Goal: Information Seeking & Learning: Get advice/opinions

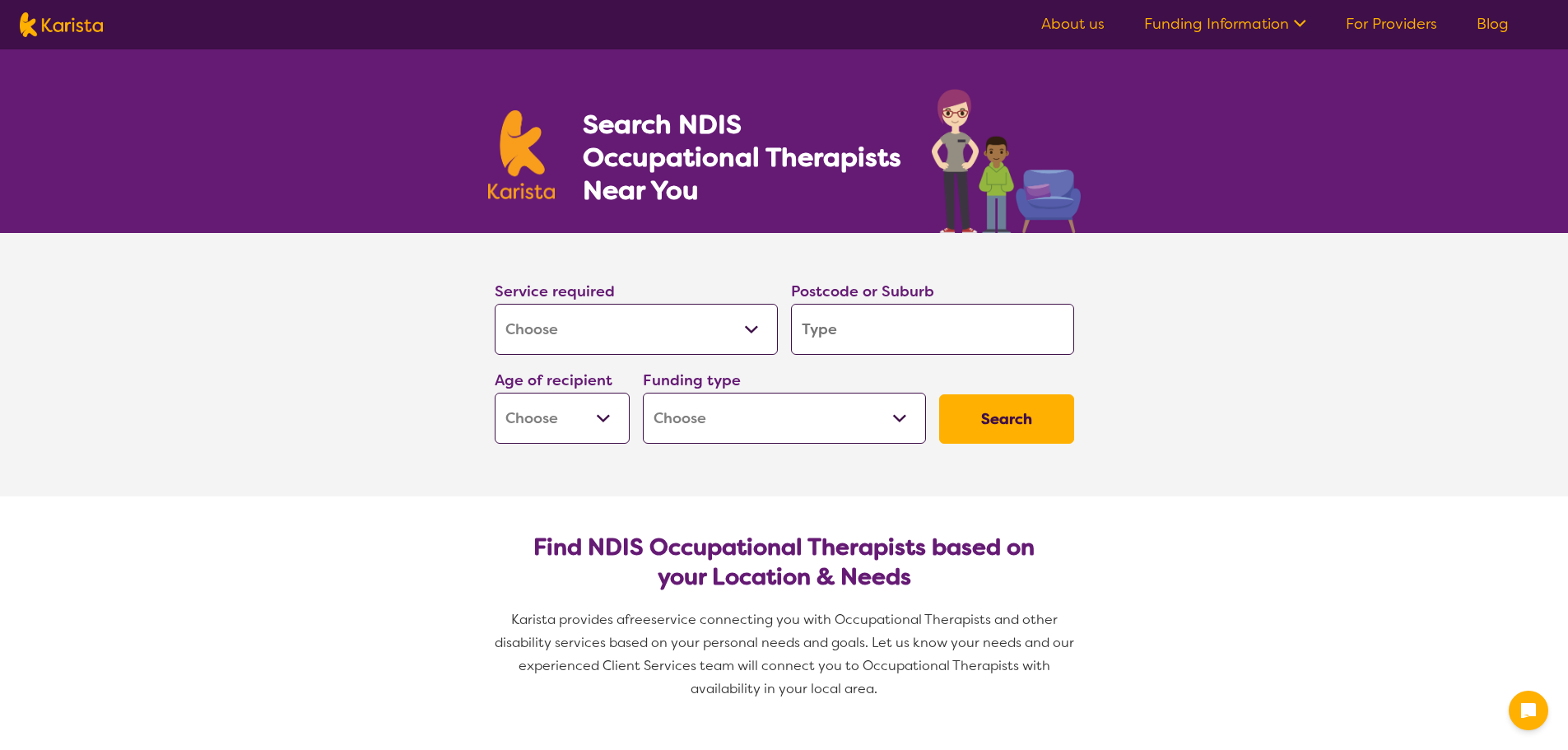
select select "[MEDICAL_DATA]"
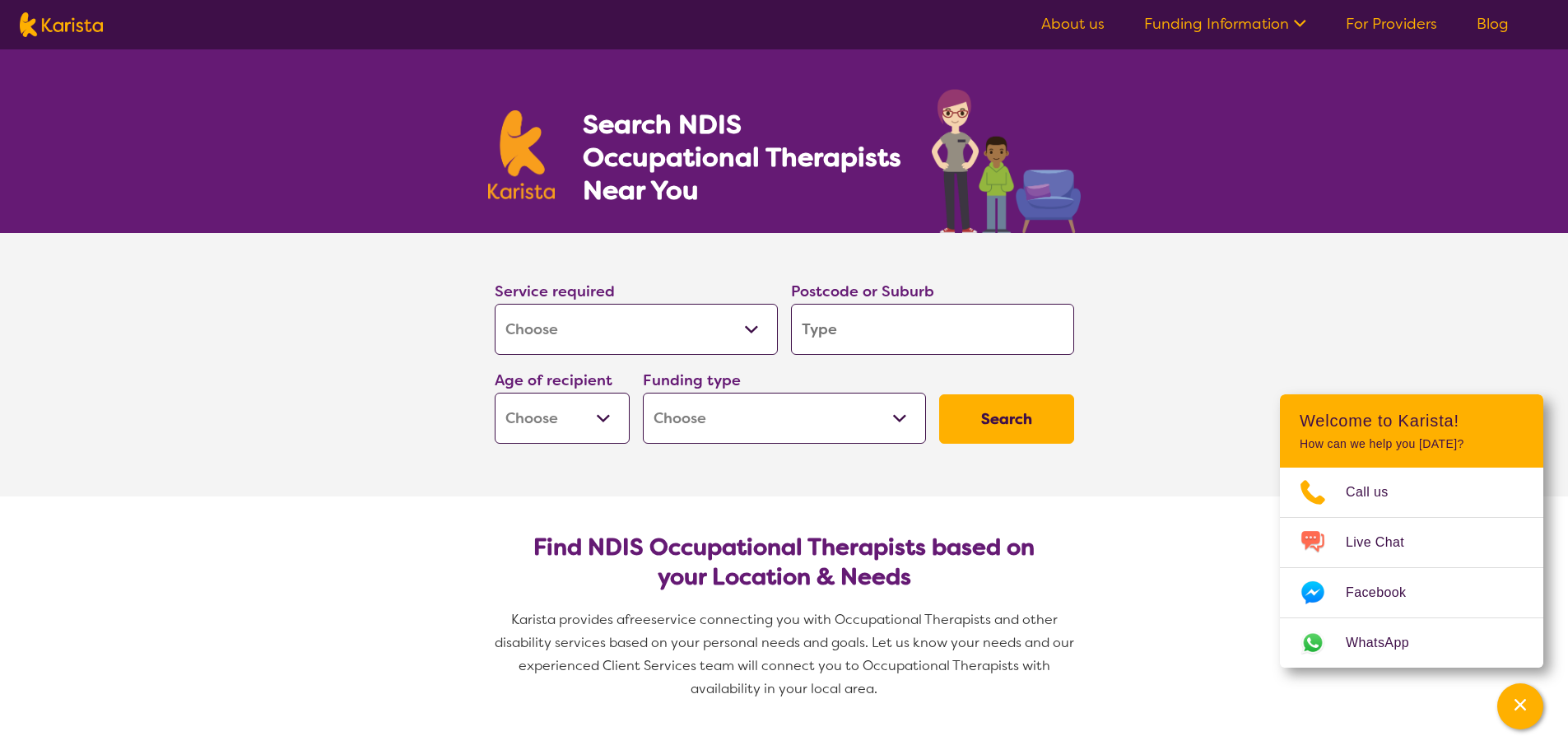
click at [858, 342] on input "search" at bounding box center [932, 329] width 283 height 51
type input "3"
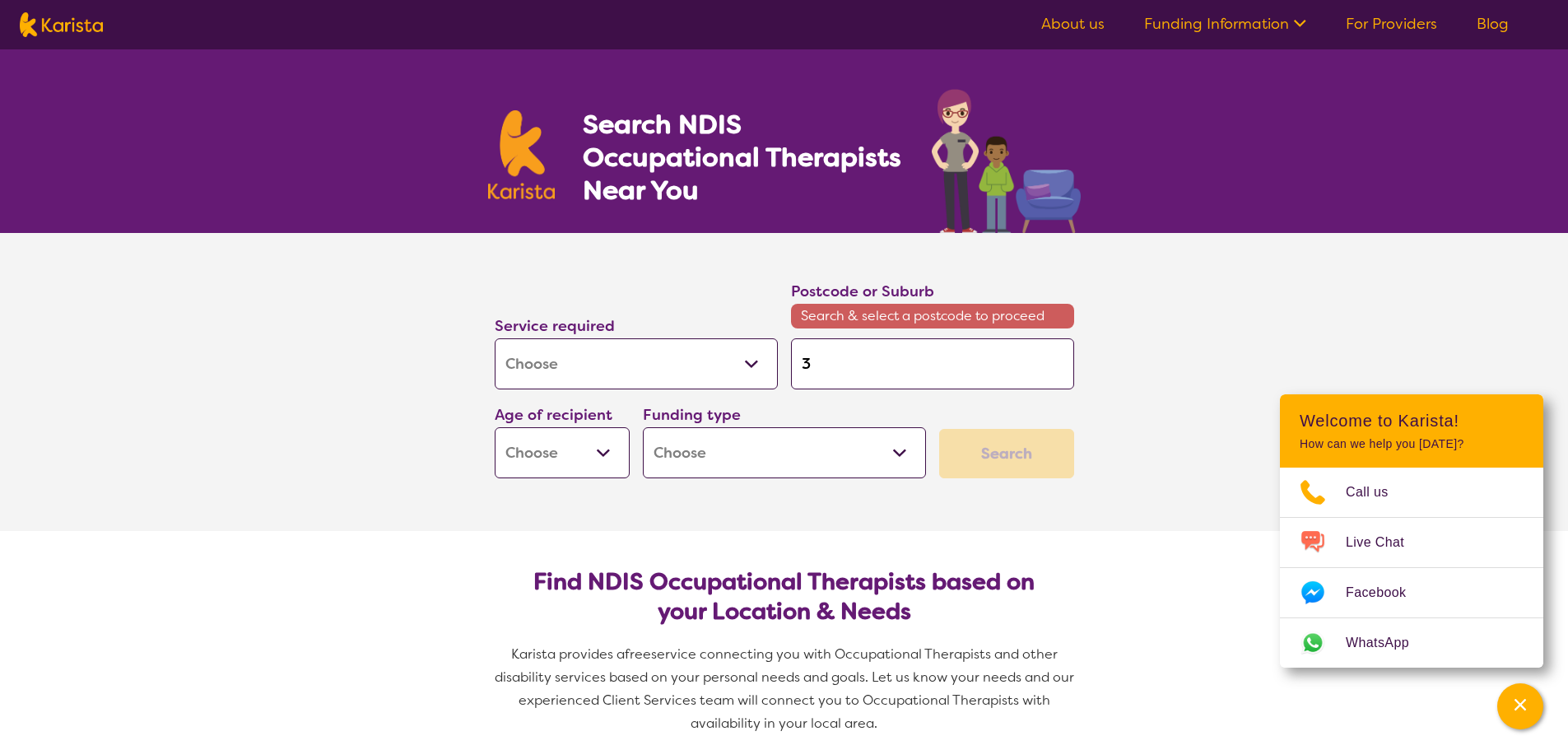
type input "33"
type input "333"
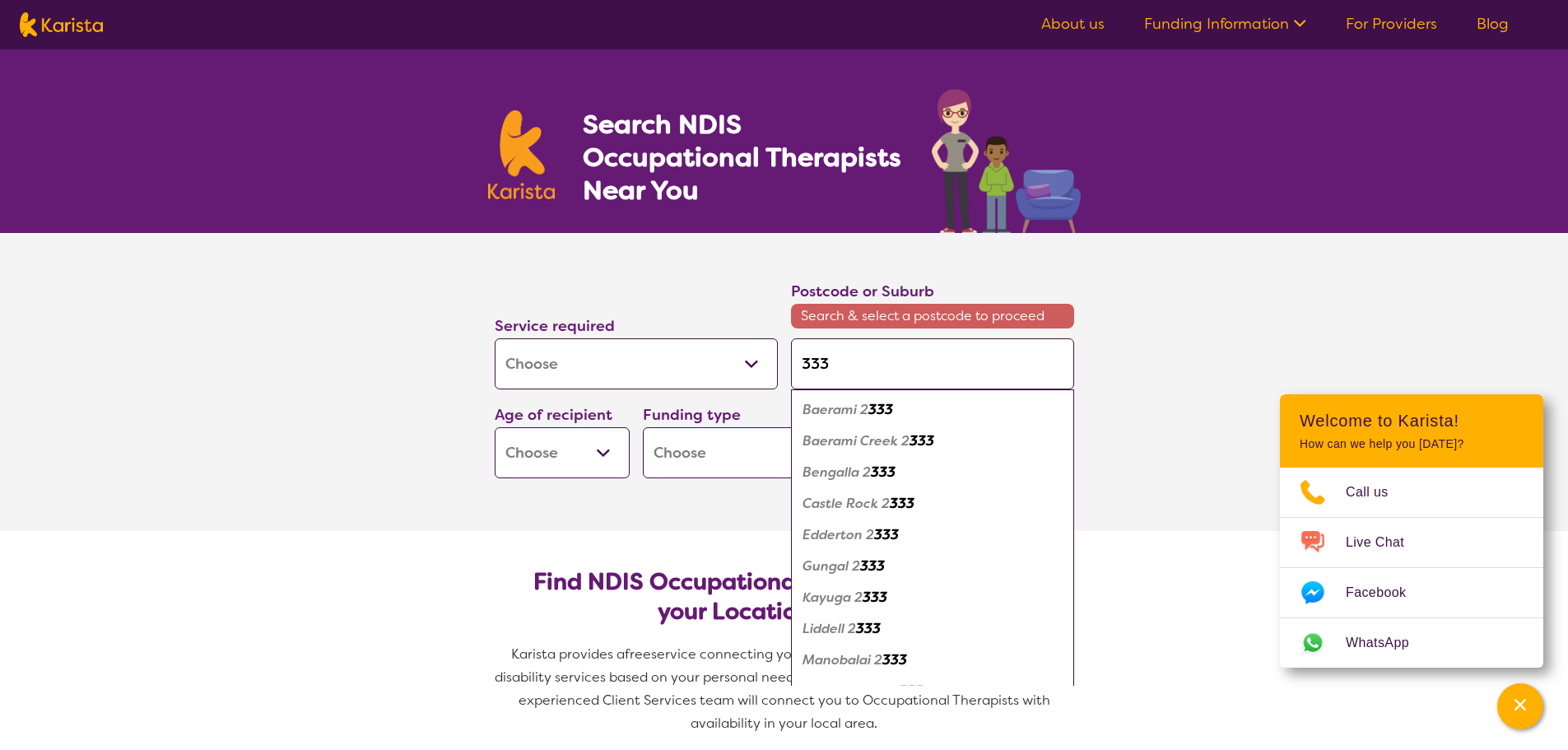
type input "3335"
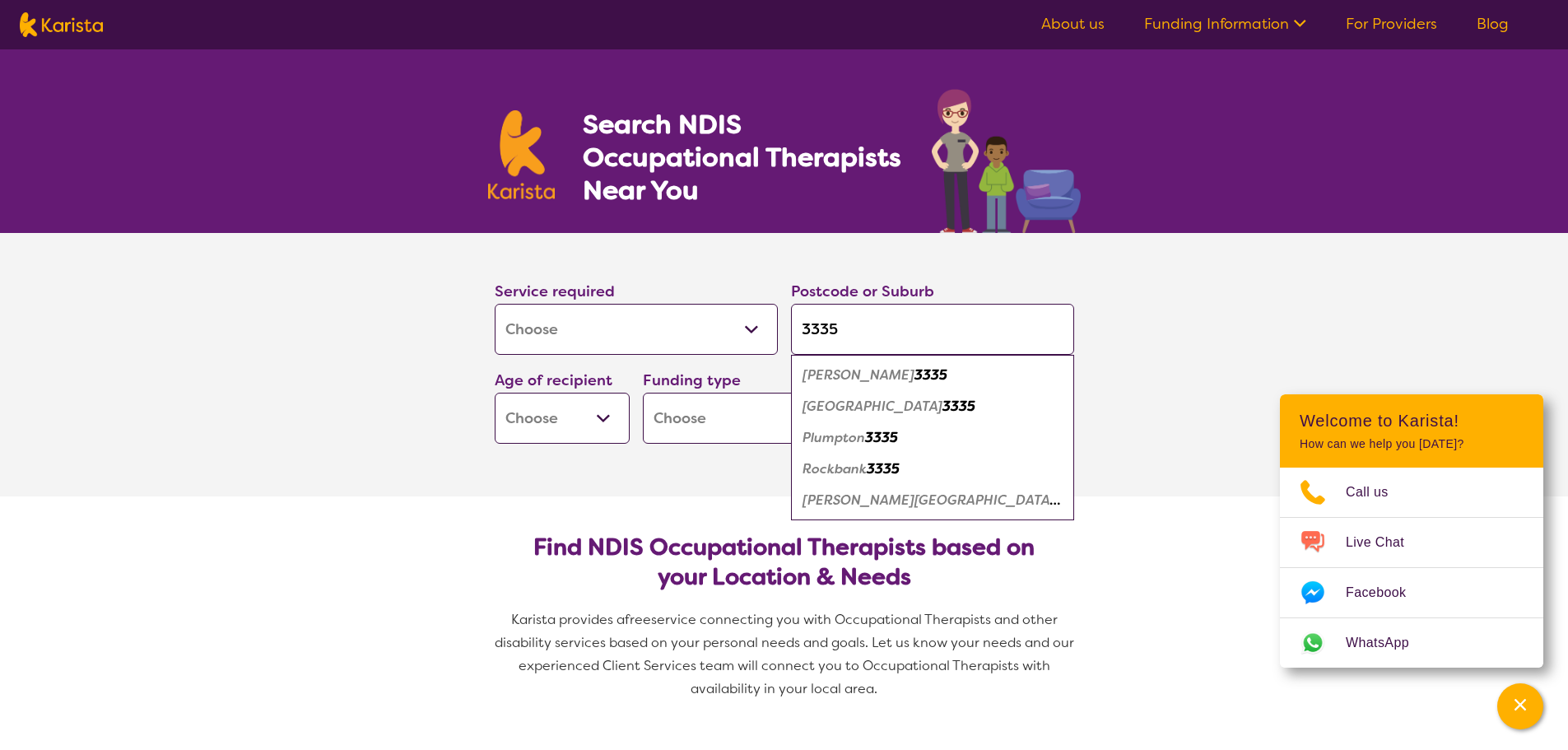
type input "3335"
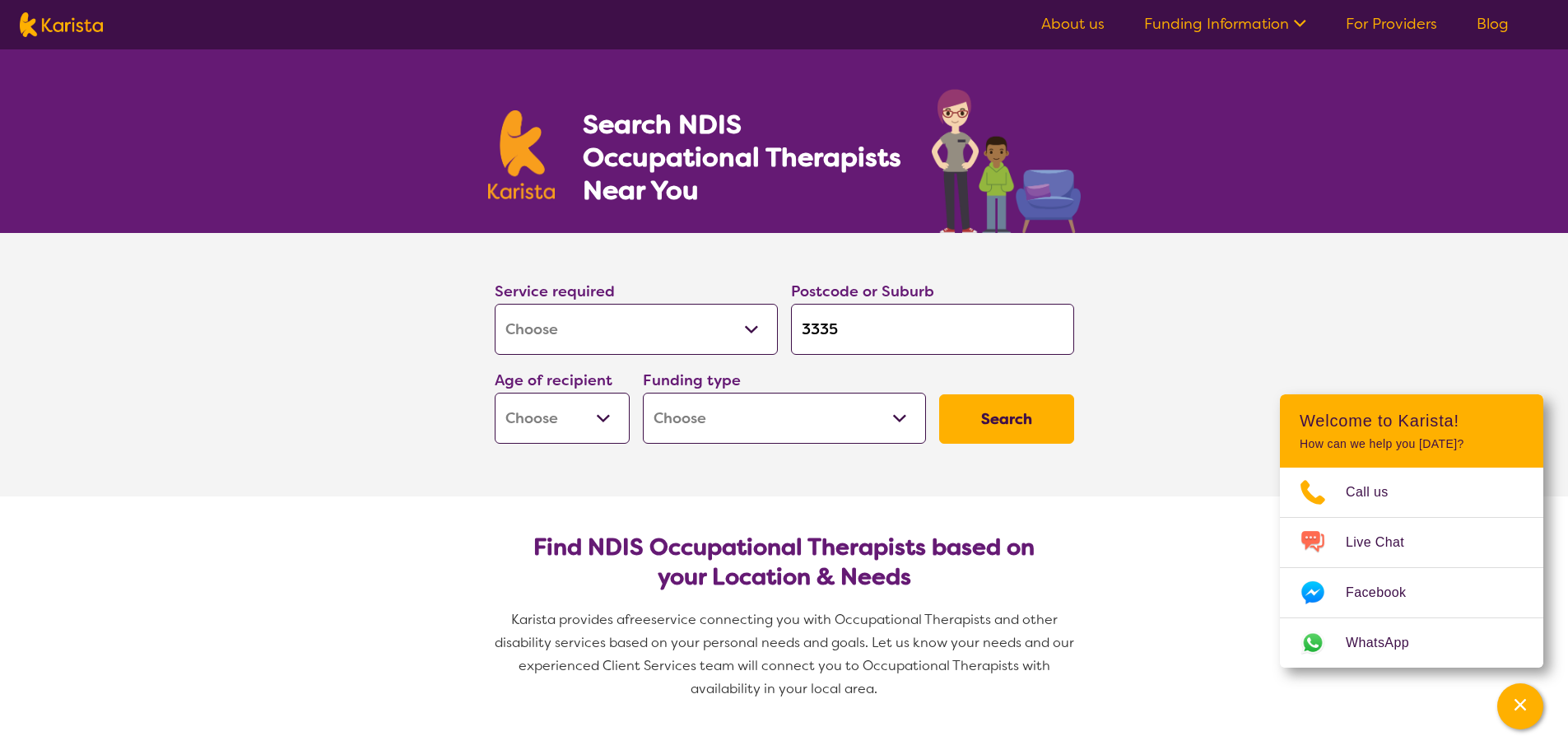
click at [604, 426] on select "Early Childhood - 0 to 9 Child - 10 to 11 Adolescent - 12 to 17 Adult - 18 to 6…" at bounding box center [562, 418] width 135 height 51
select select "AD"
click at [495, 393] on select "Early Childhood - 0 to 9 Child - 10 to 11 Adolescent - 12 to 17 Adult - 18 to 6…" at bounding box center [562, 418] width 135 height 51
select select "AD"
click at [895, 414] on select "Home Care Package (HCP) National Disability Insurance Scheme (NDIS) I don't know" at bounding box center [784, 418] width 283 height 51
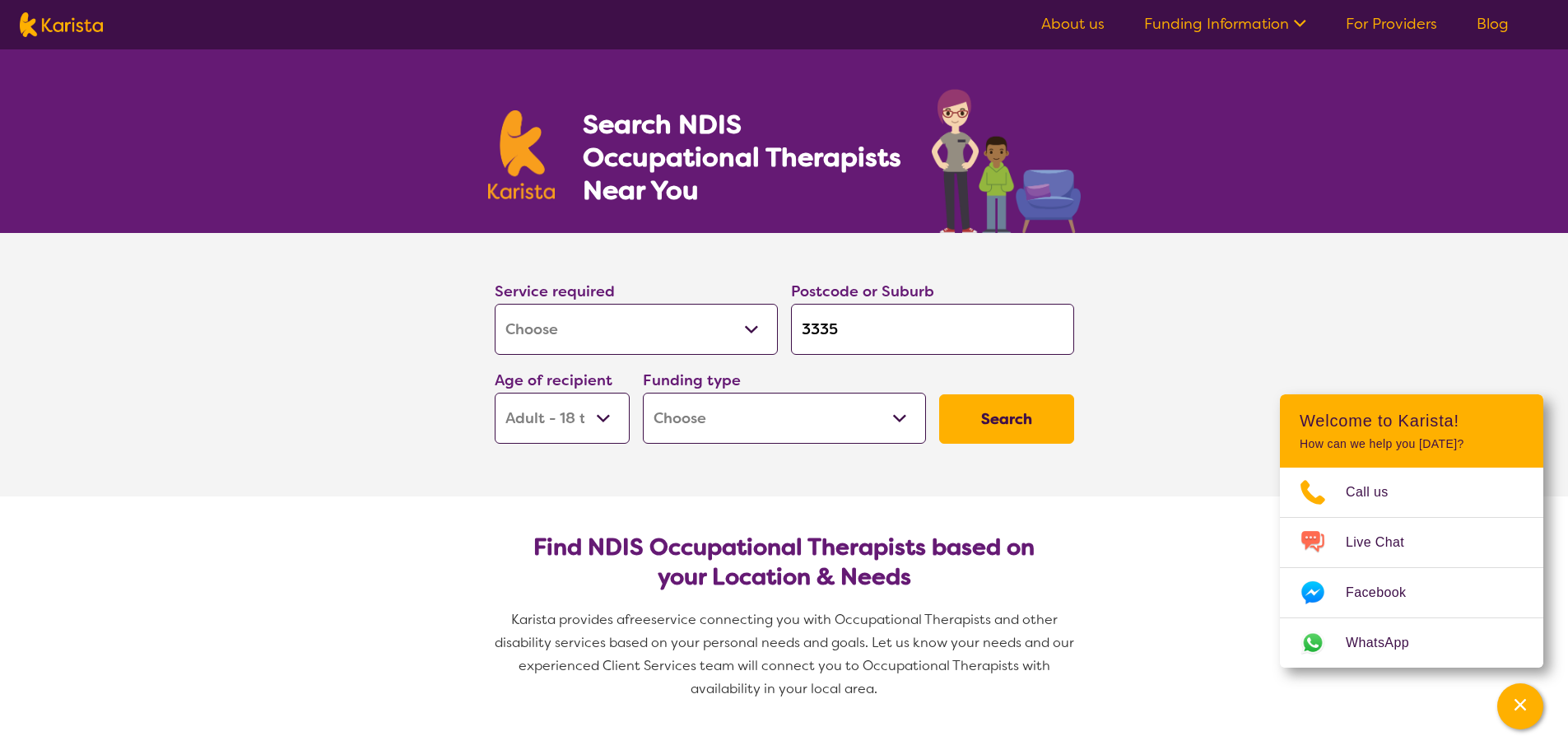
select select "NDIS"
click at [643, 393] on select "Home Care Package (HCP) National Disability Insurance Scheme (NDIS) I don't know" at bounding box center [784, 418] width 283 height 51
select select "NDIS"
click at [1059, 418] on button "Search" at bounding box center [1006, 419] width 135 height 49
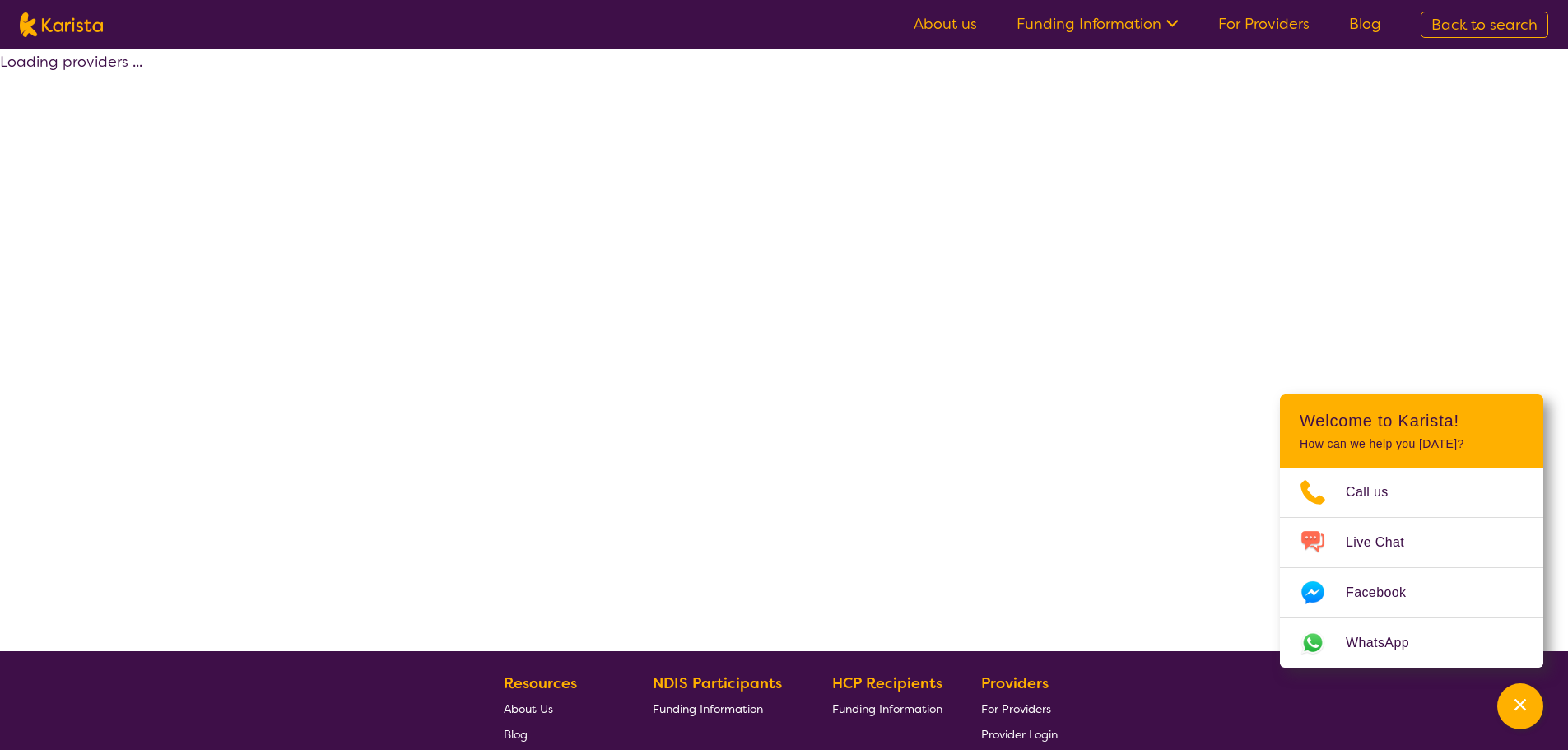
select select "by_score"
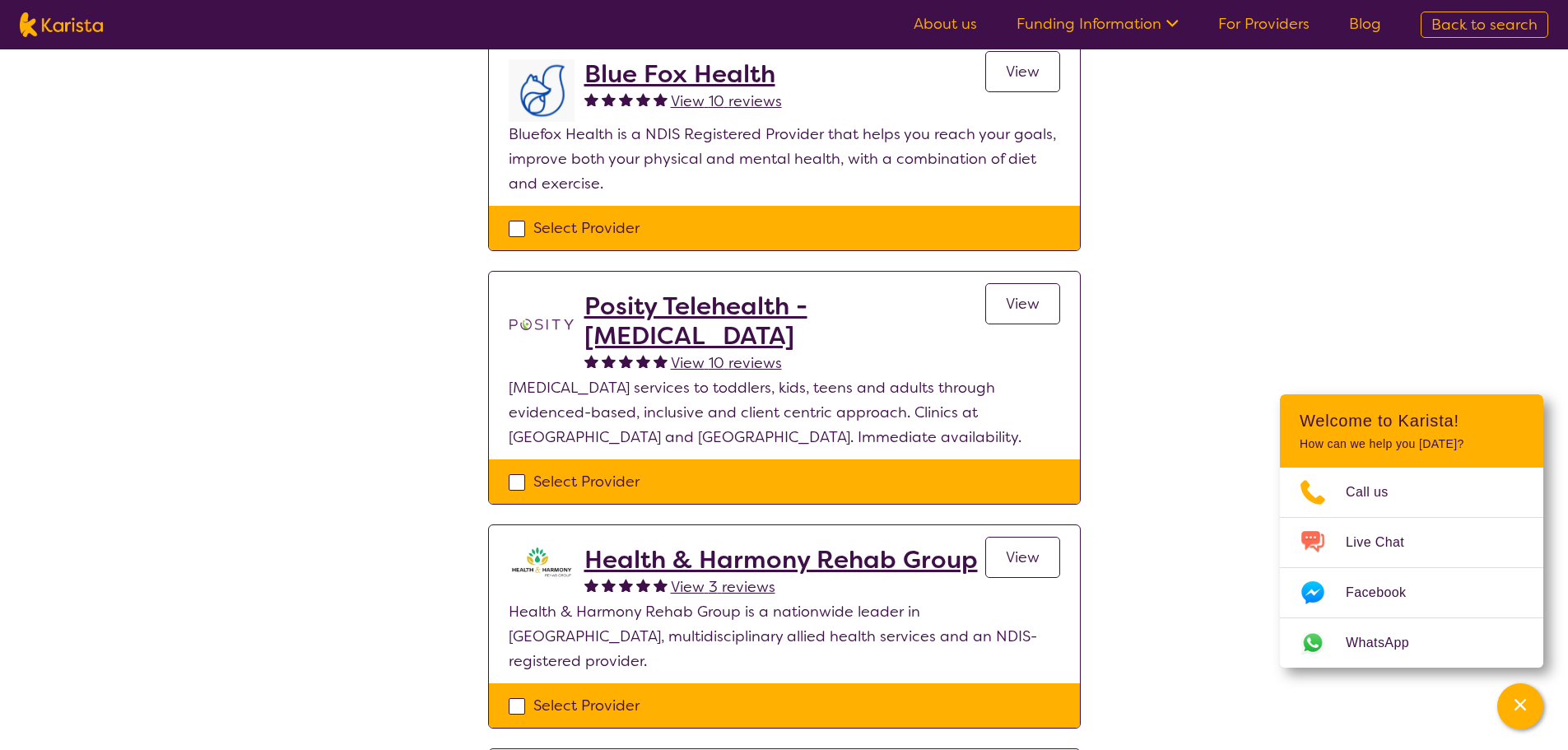
scroll to position [165, 0]
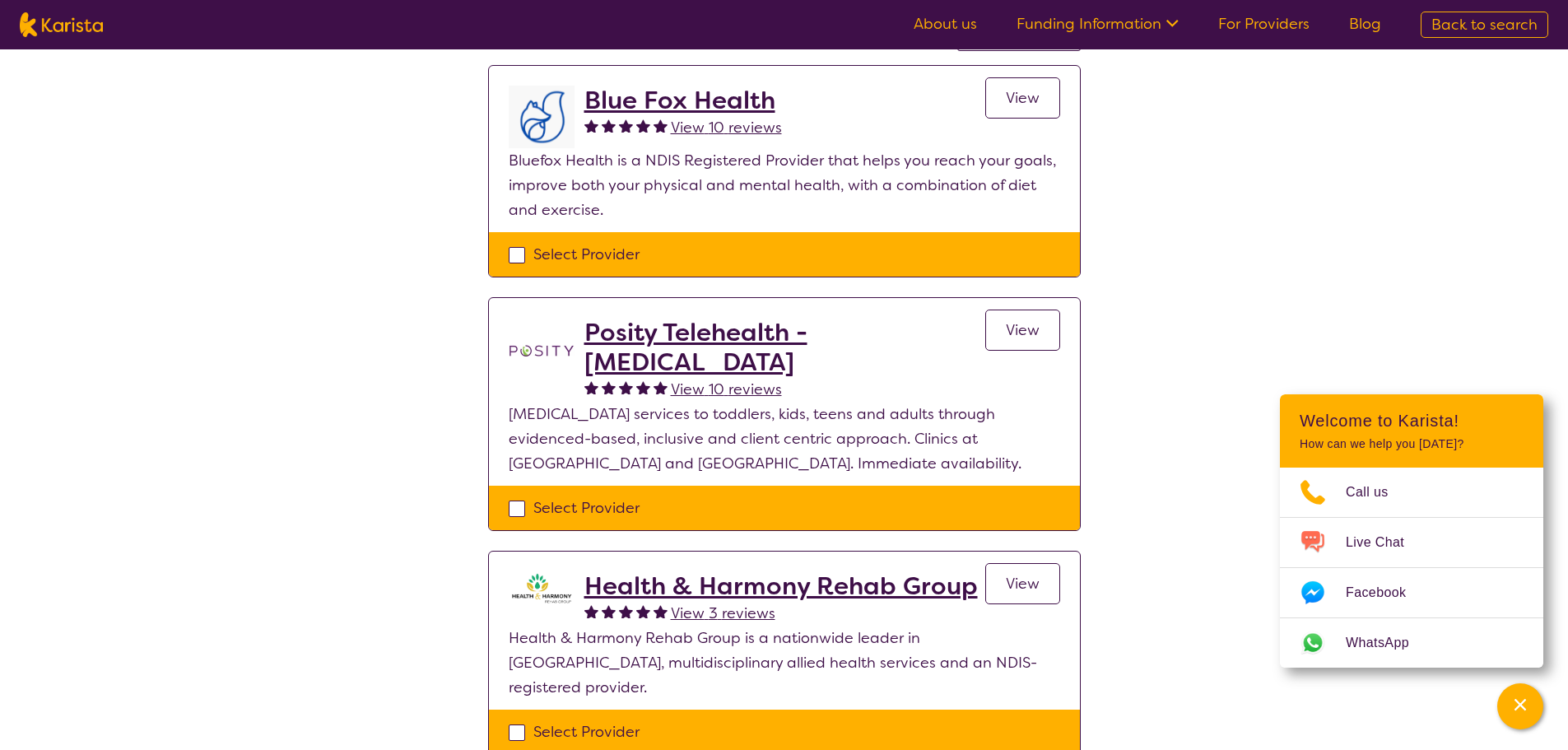
click at [1025, 109] on link "View" at bounding box center [1023, 98] width 75 height 41
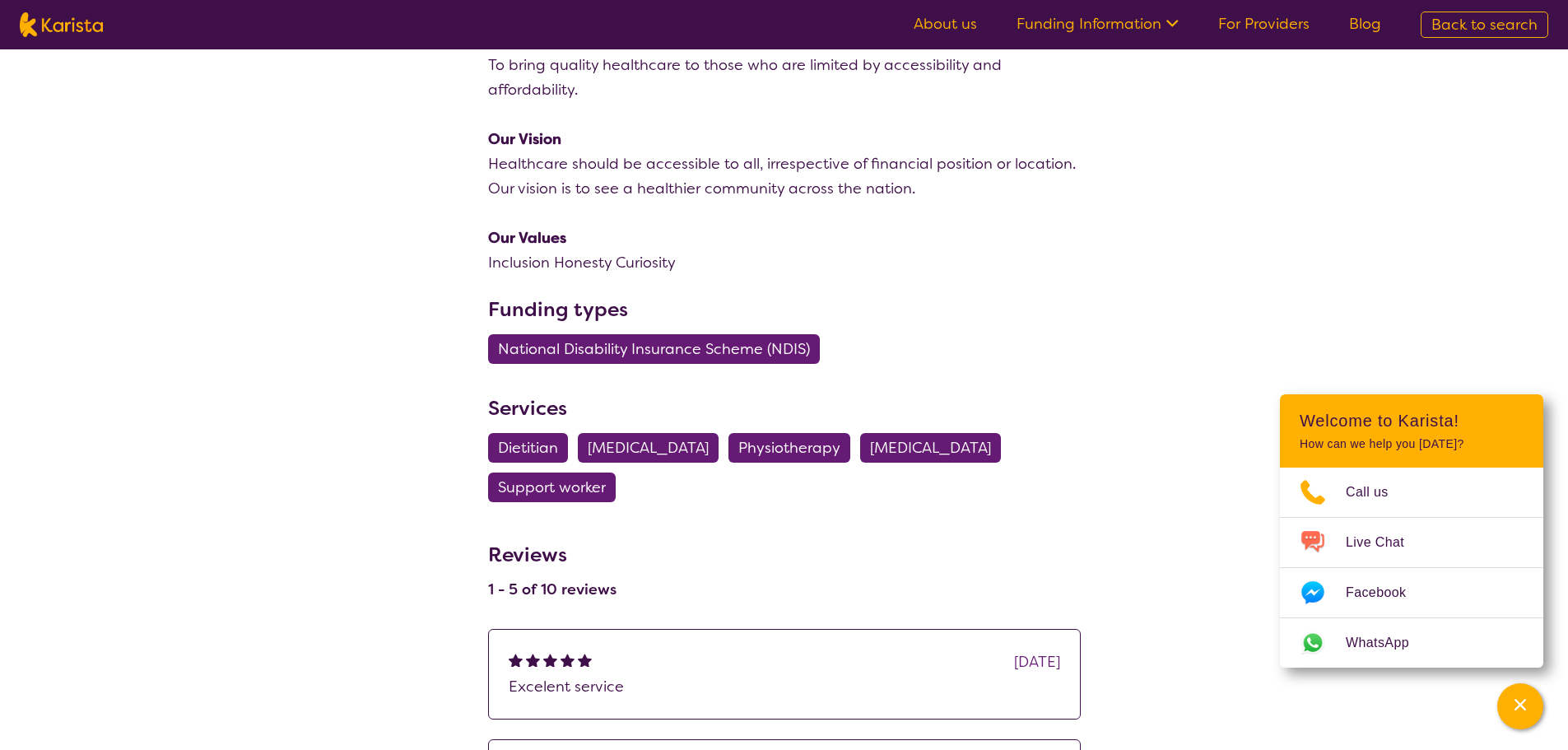
scroll to position [411, 0]
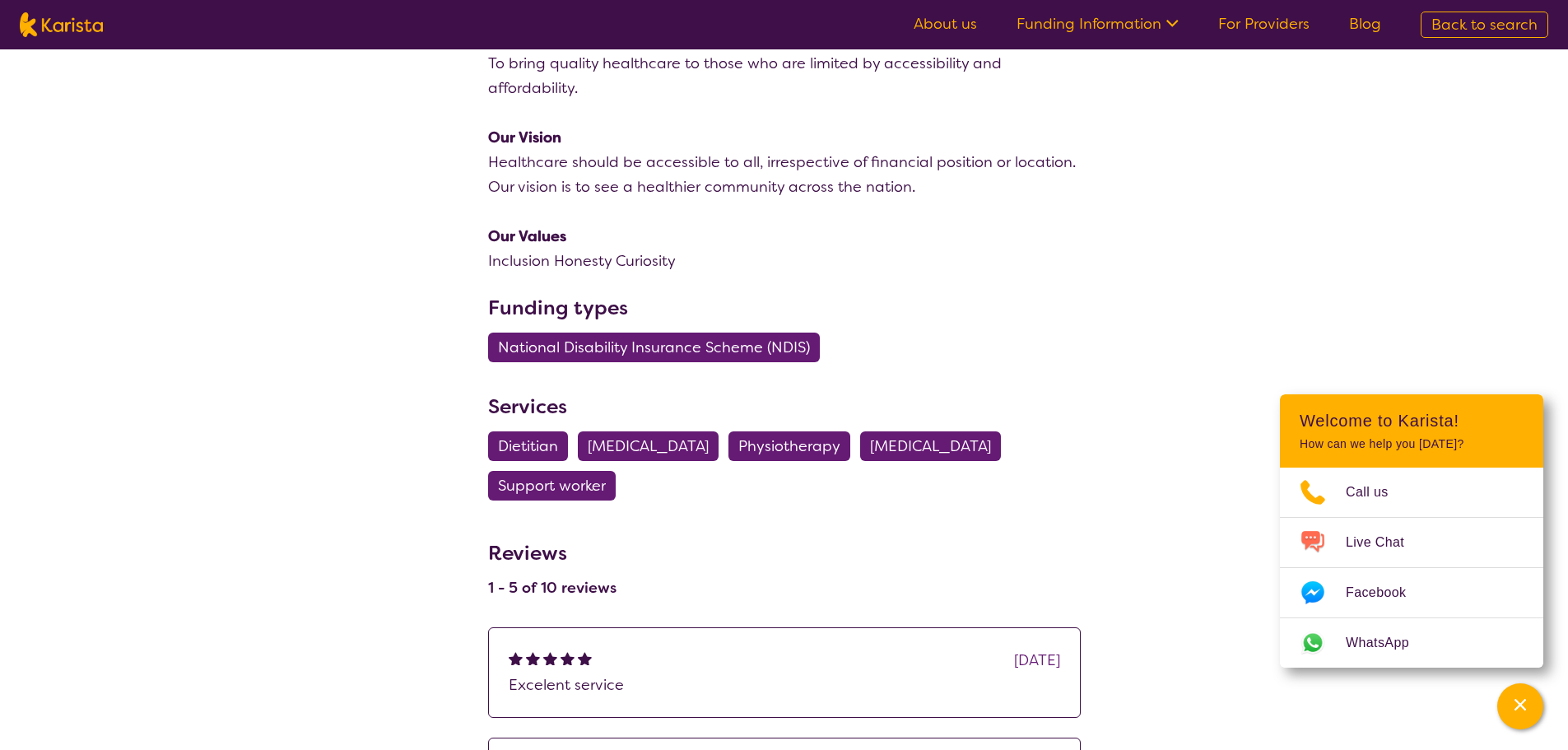
click at [701, 455] on span "[MEDICAL_DATA]" at bounding box center [648, 446] width 121 height 30
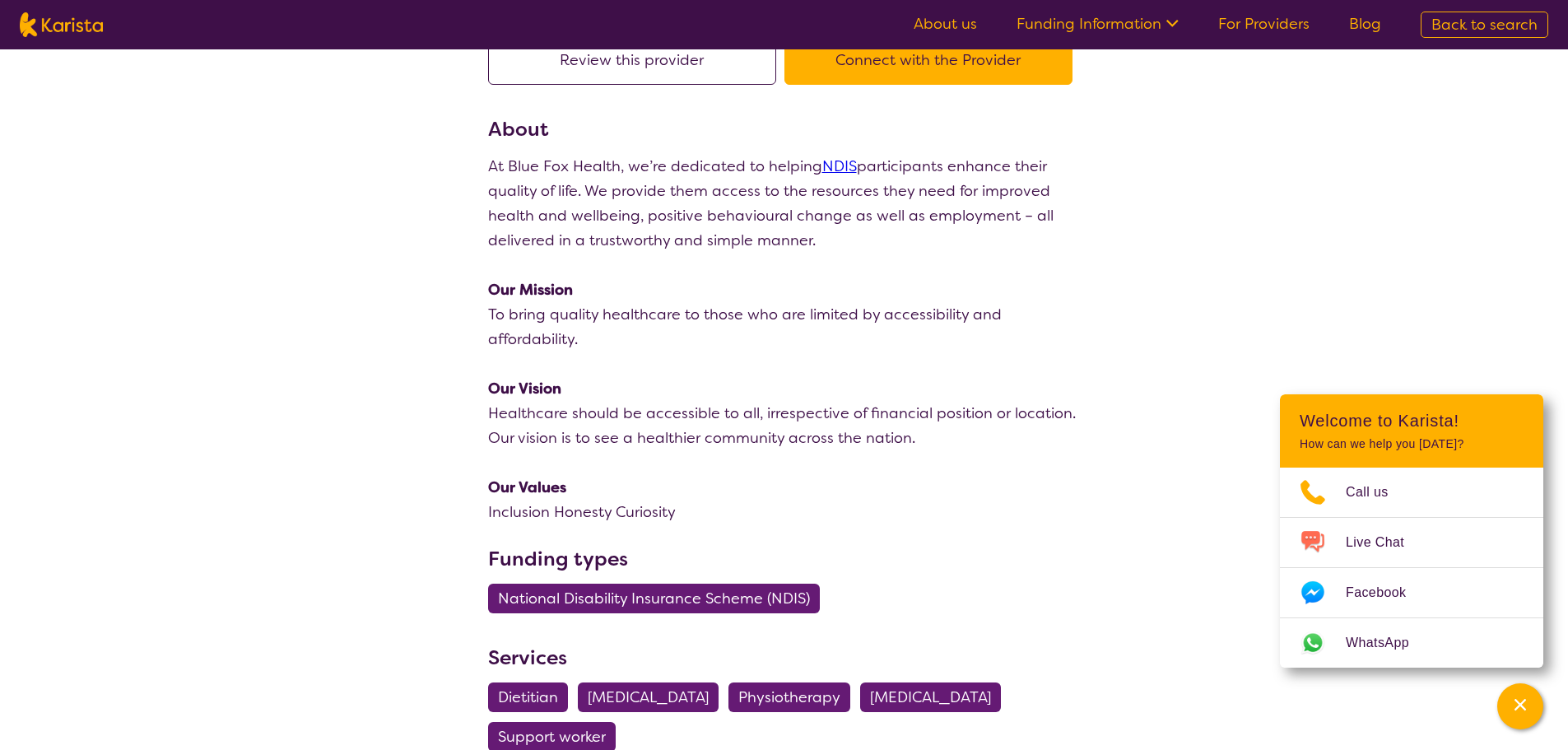
select select "[MEDICAL_DATA]"
select select "AD"
select select "NDIS"
select select "[MEDICAL_DATA]"
select select "AD"
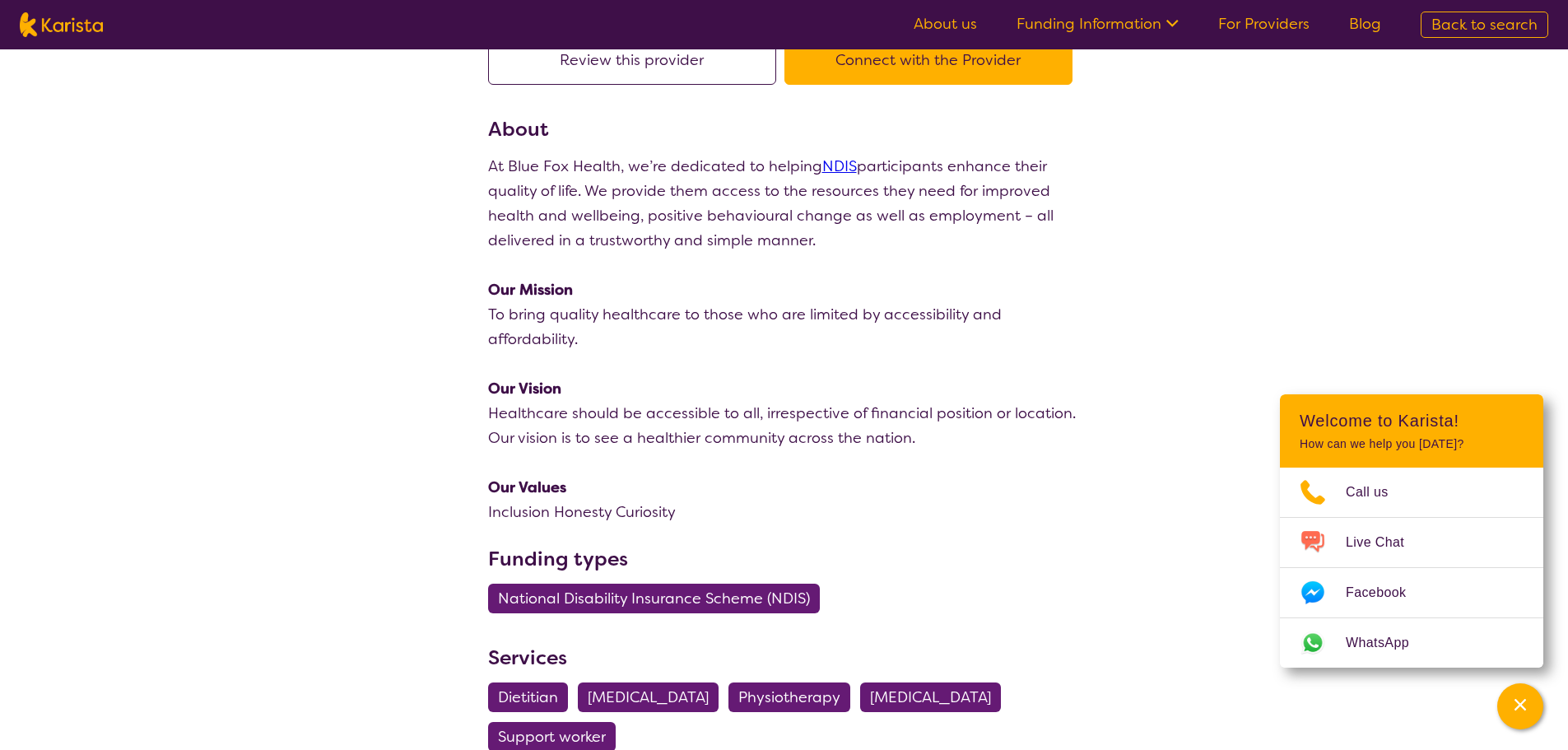
select select "NDIS"
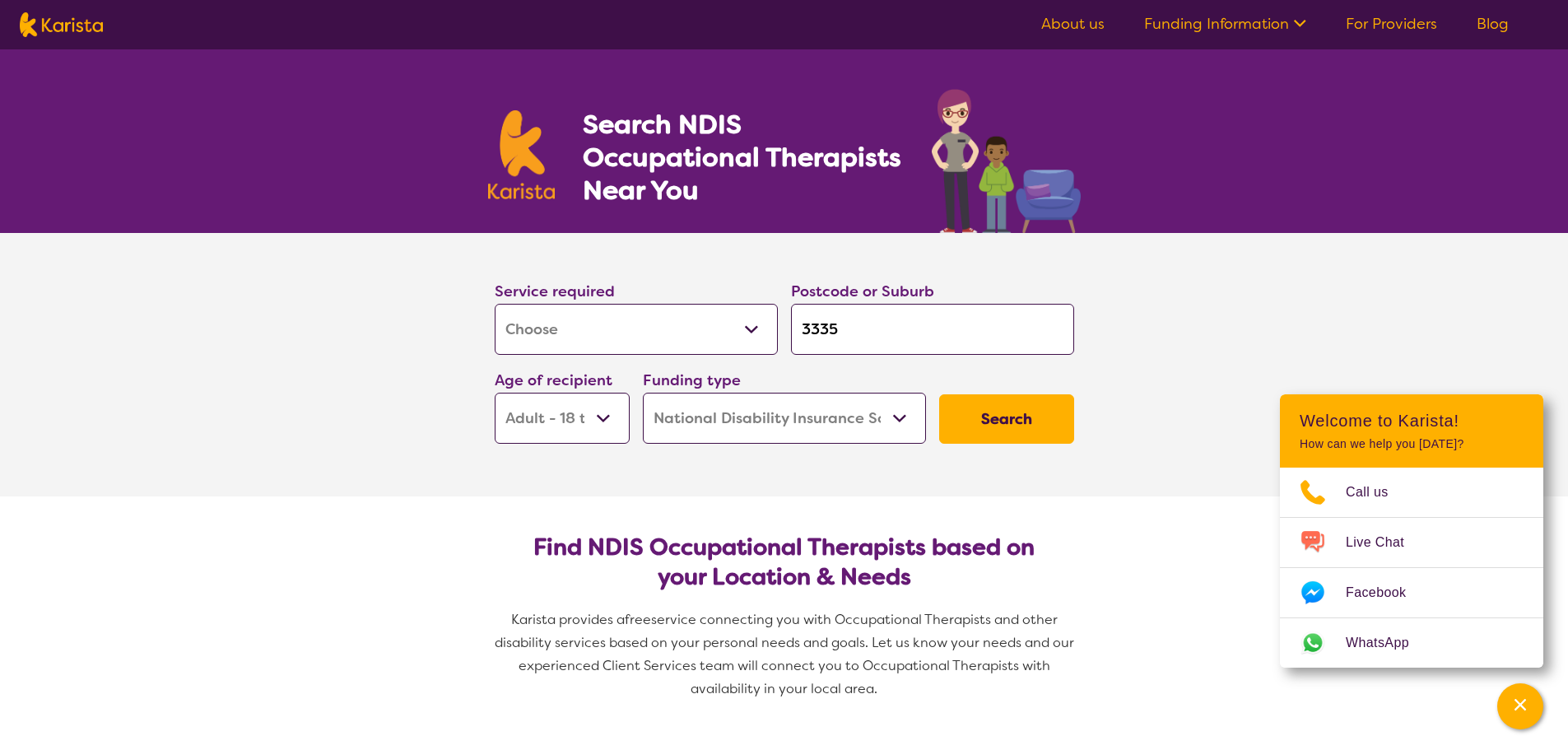
scroll to position [82, 0]
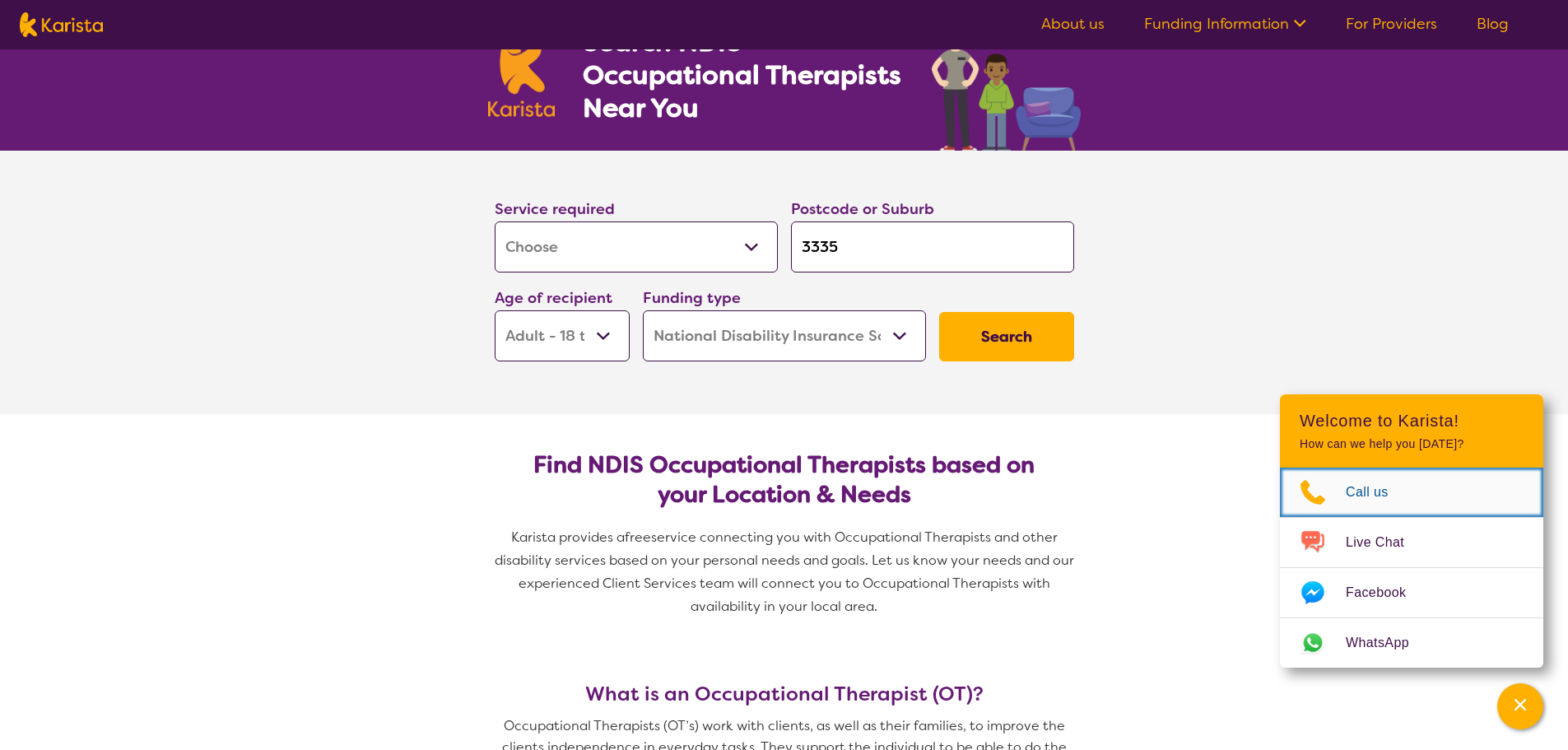
click at [1391, 491] on span "Call us" at bounding box center [1377, 492] width 63 height 25
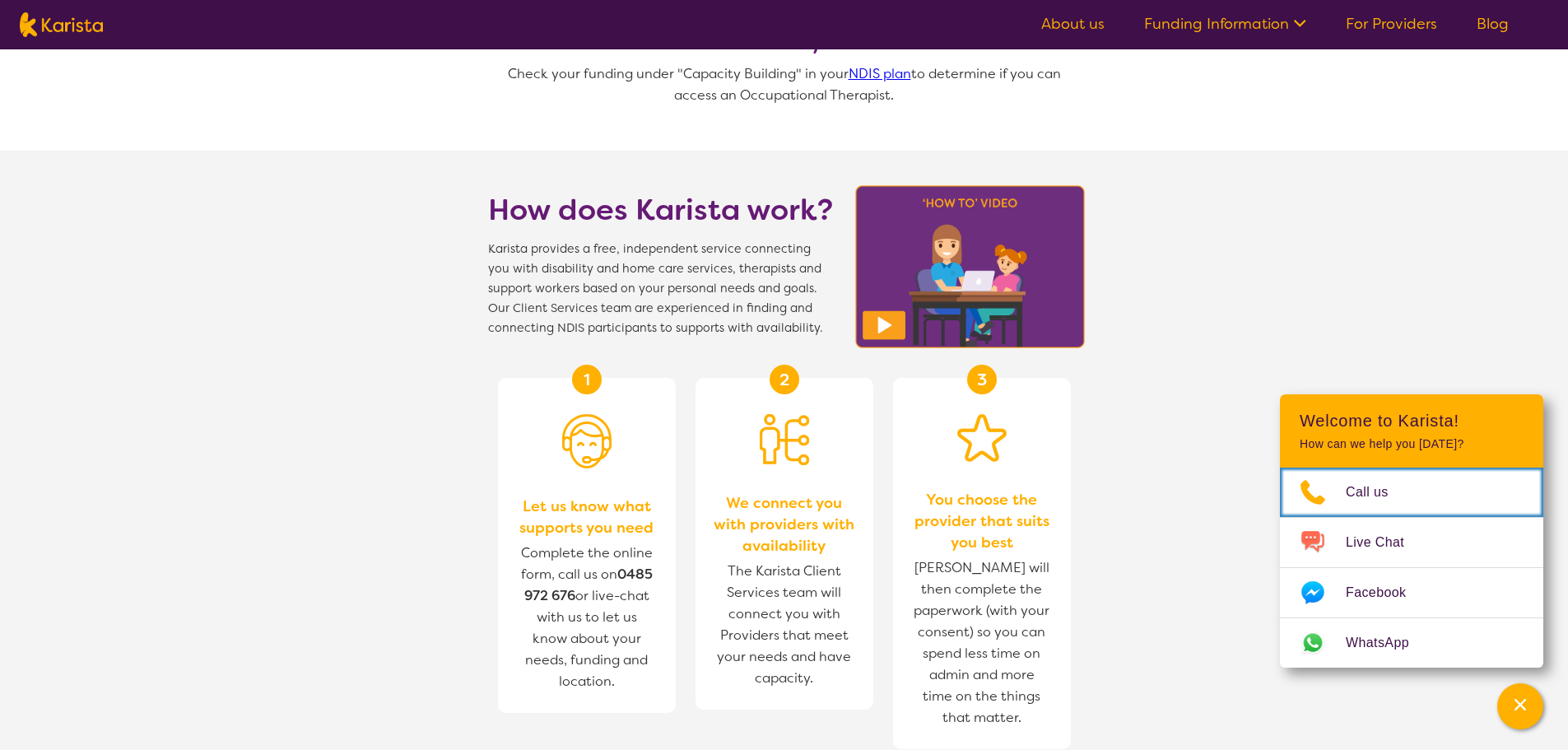
scroll to position [1811, 0]
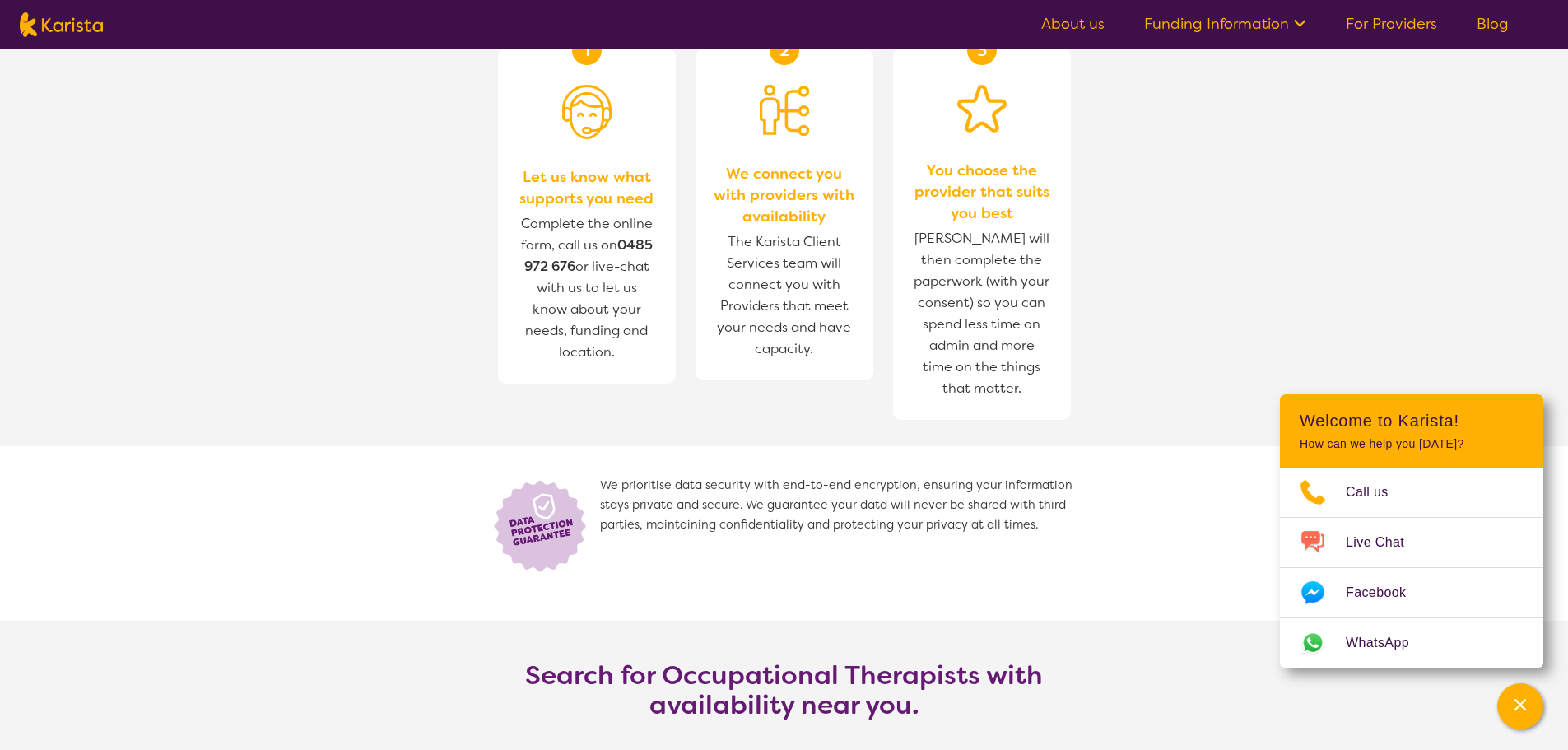
click at [569, 190] on span "Let us know what supports you need" at bounding box center [587, 187] width 145 height 43
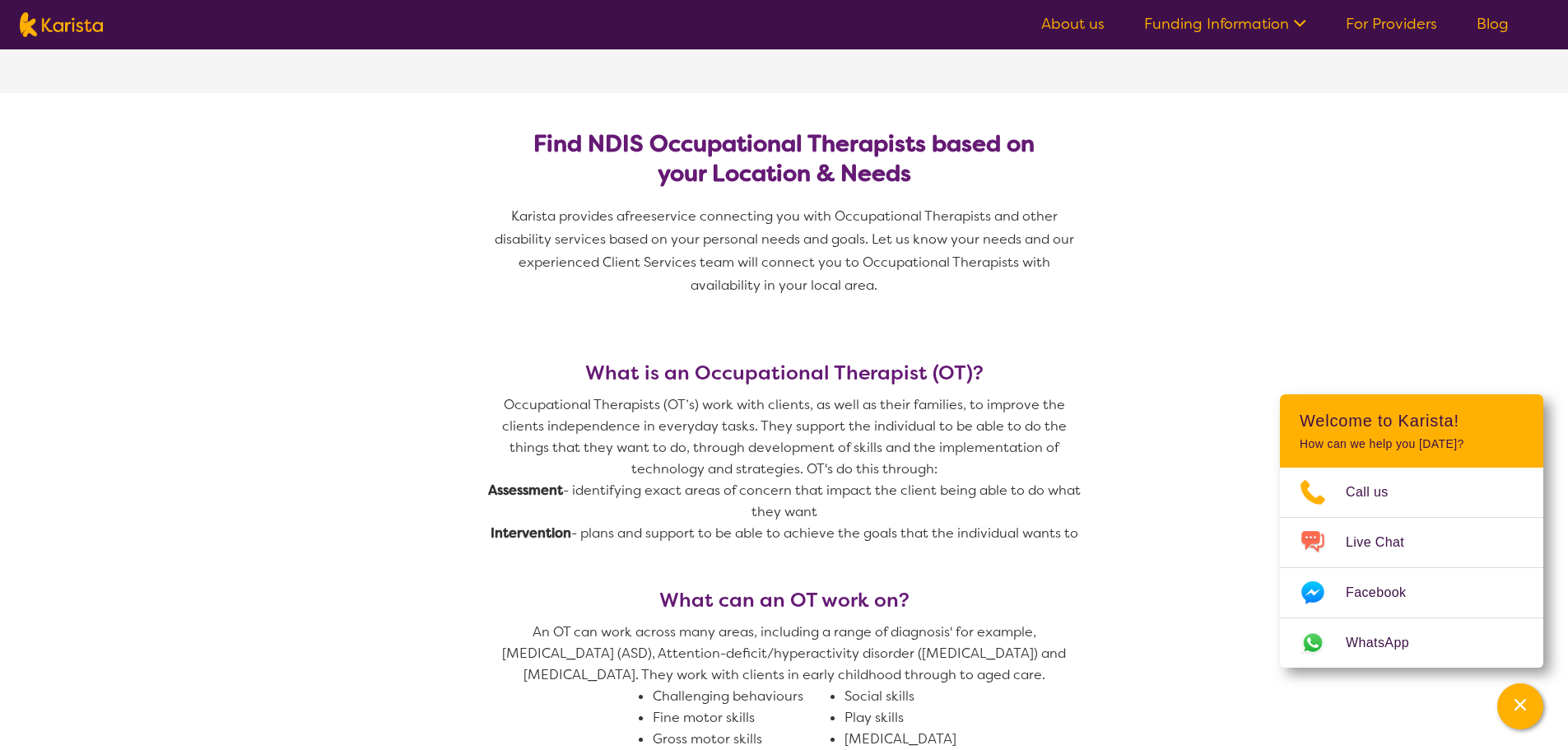
scroll to position [0, 0]
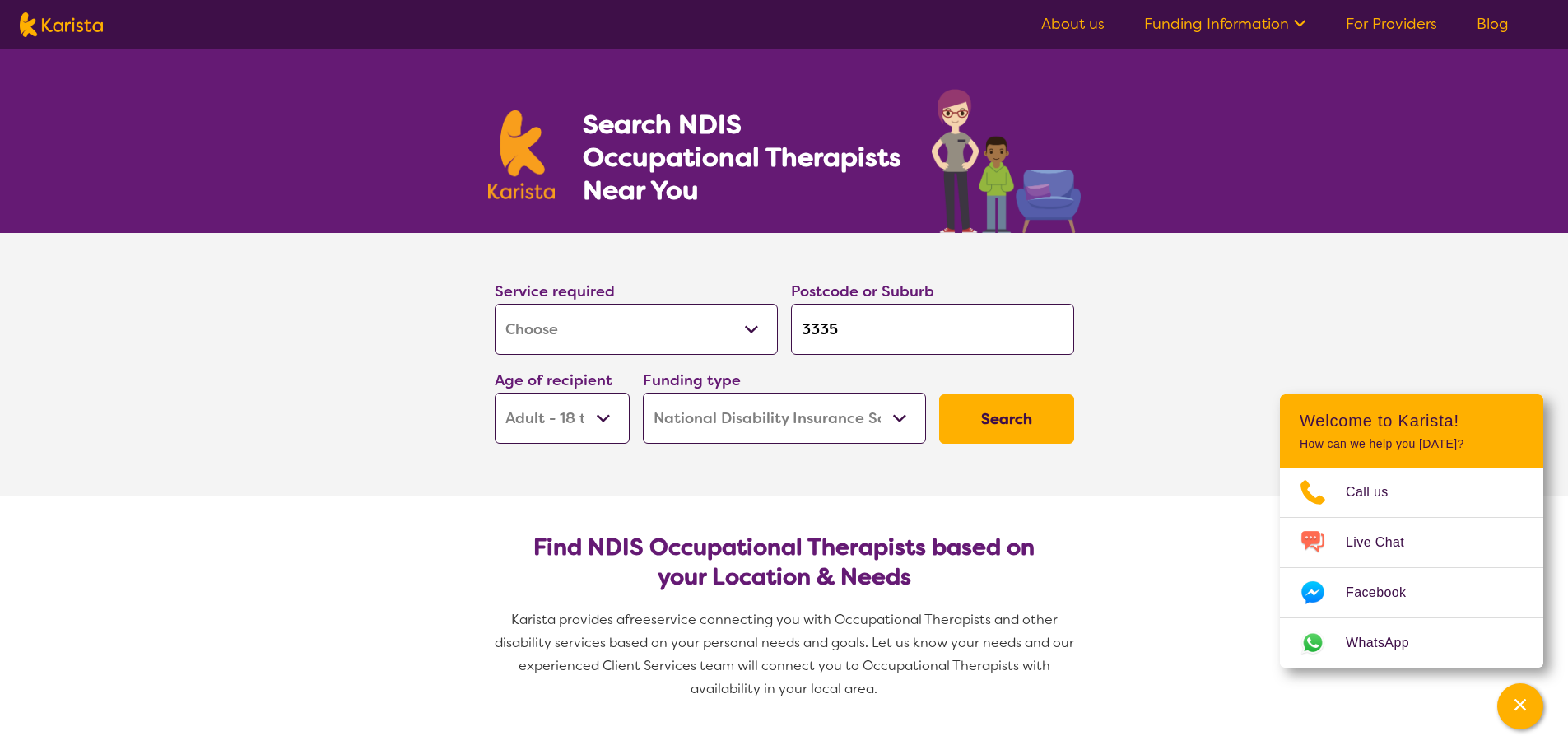
click at [988, 415] on button "Search" at bounding box center [1006, 419] width 135 height 49
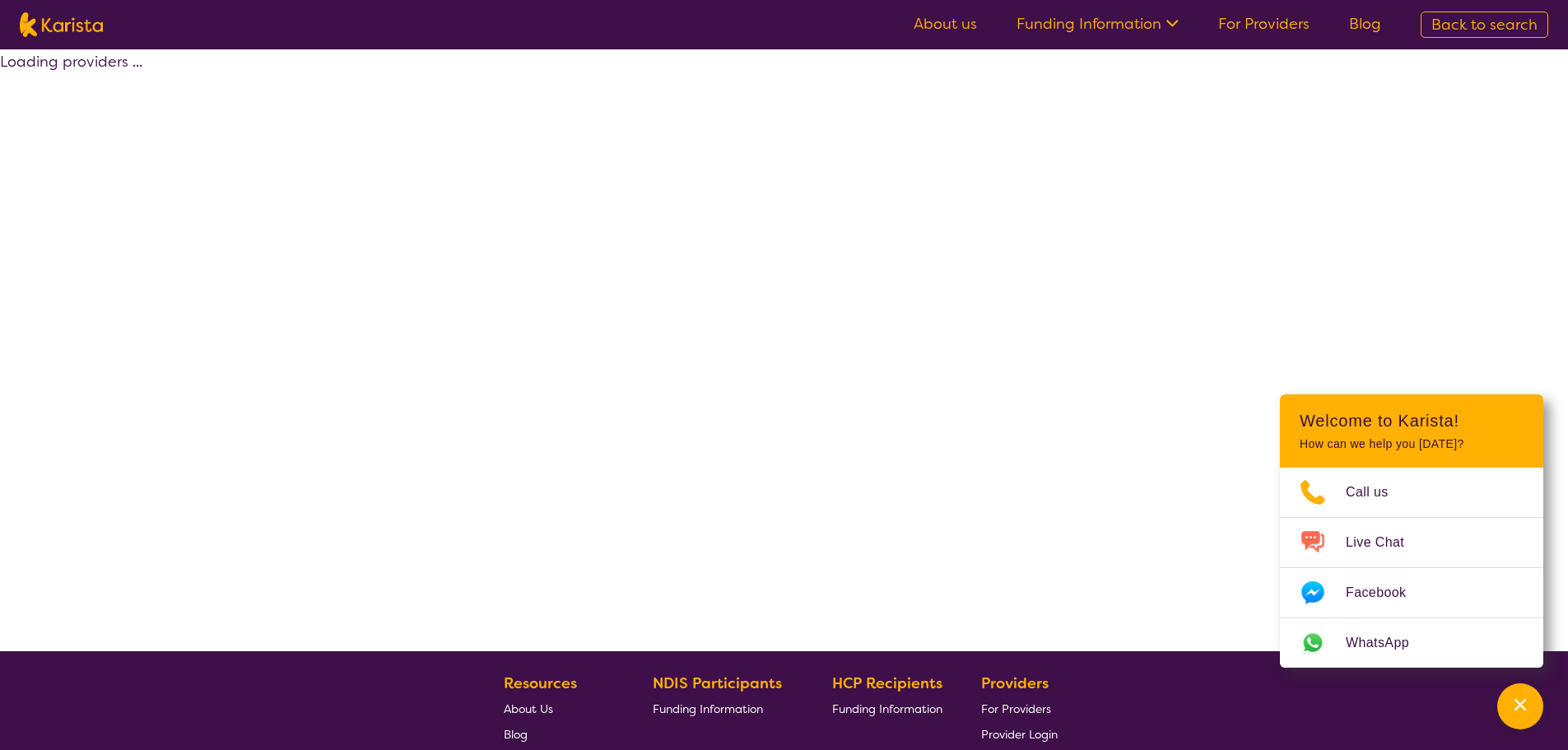
select select "by_score"
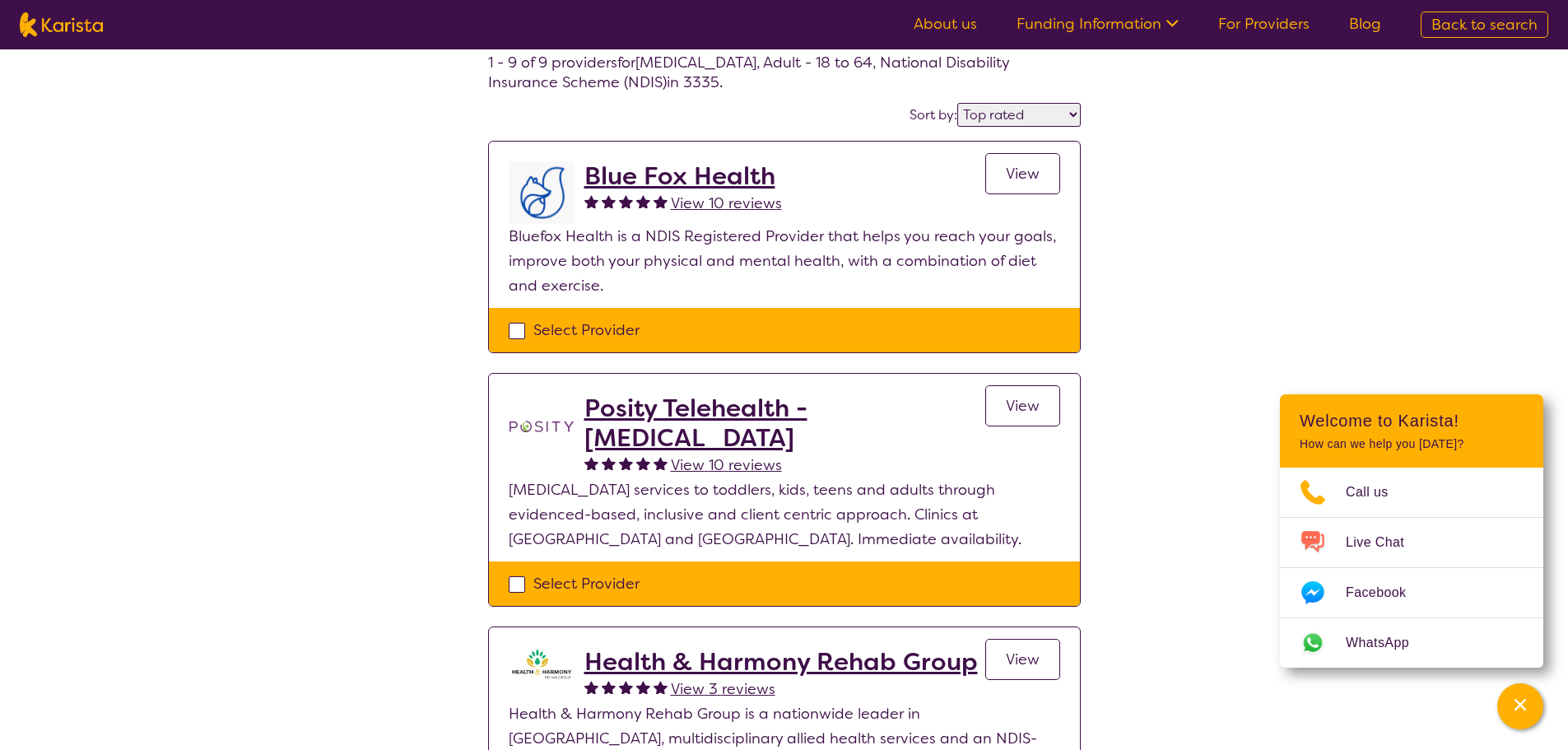
scroll to position [82, 0]
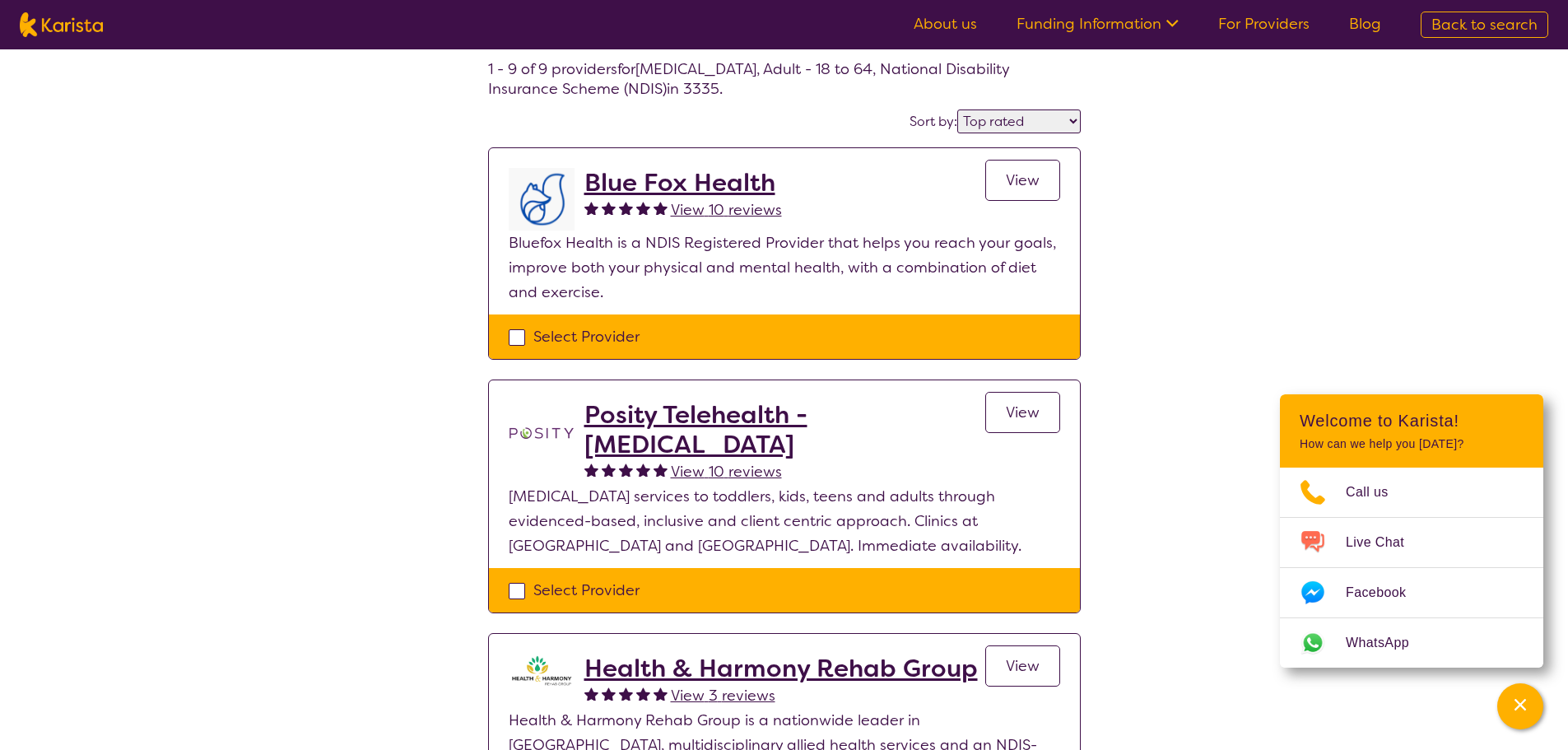
click at [1037, 409] on span "View" at bounding box center [1023, 412] width 34 height 19
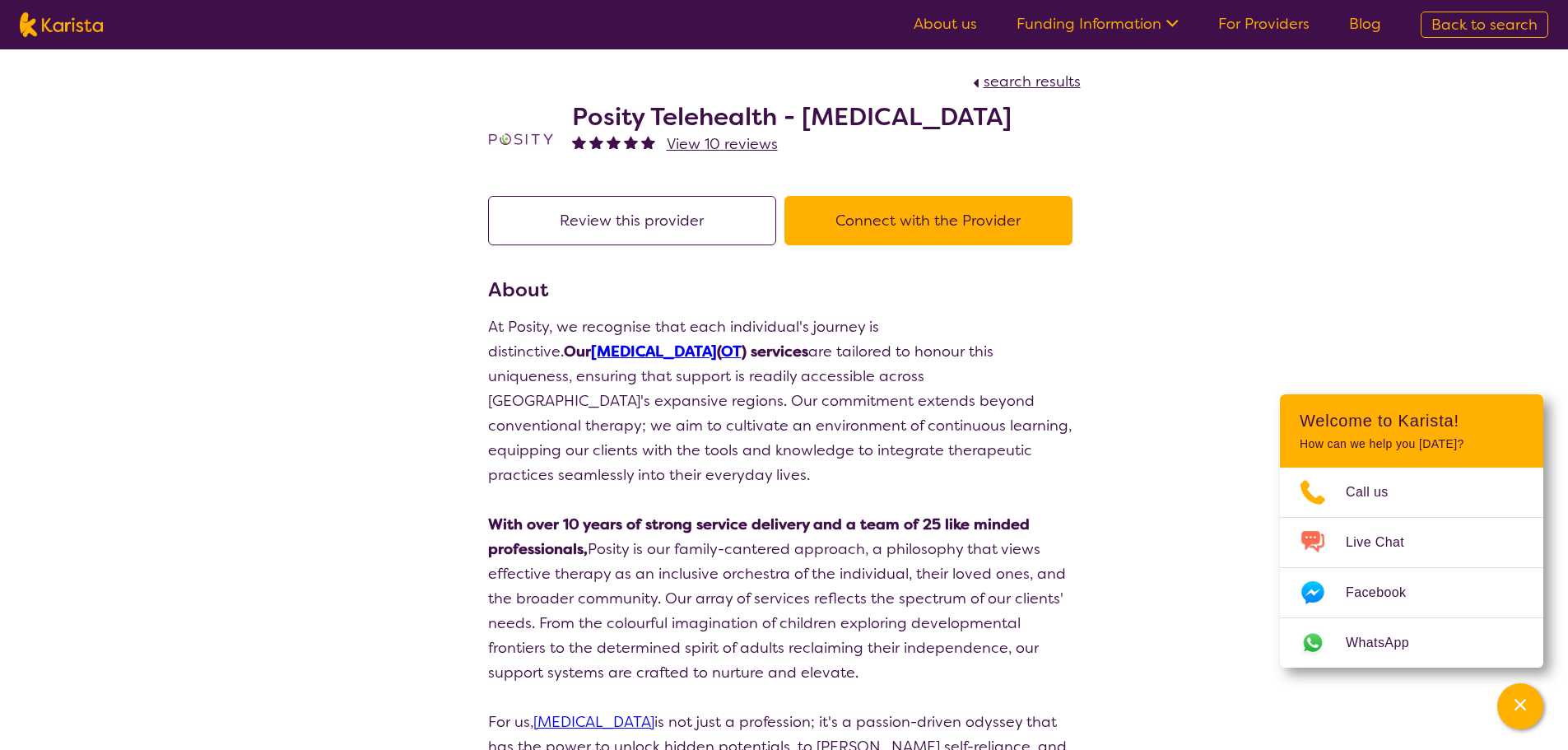
click at [875, 226] on button "Connect with the Provider" at bounding box center [928, 221] width 288 height 49
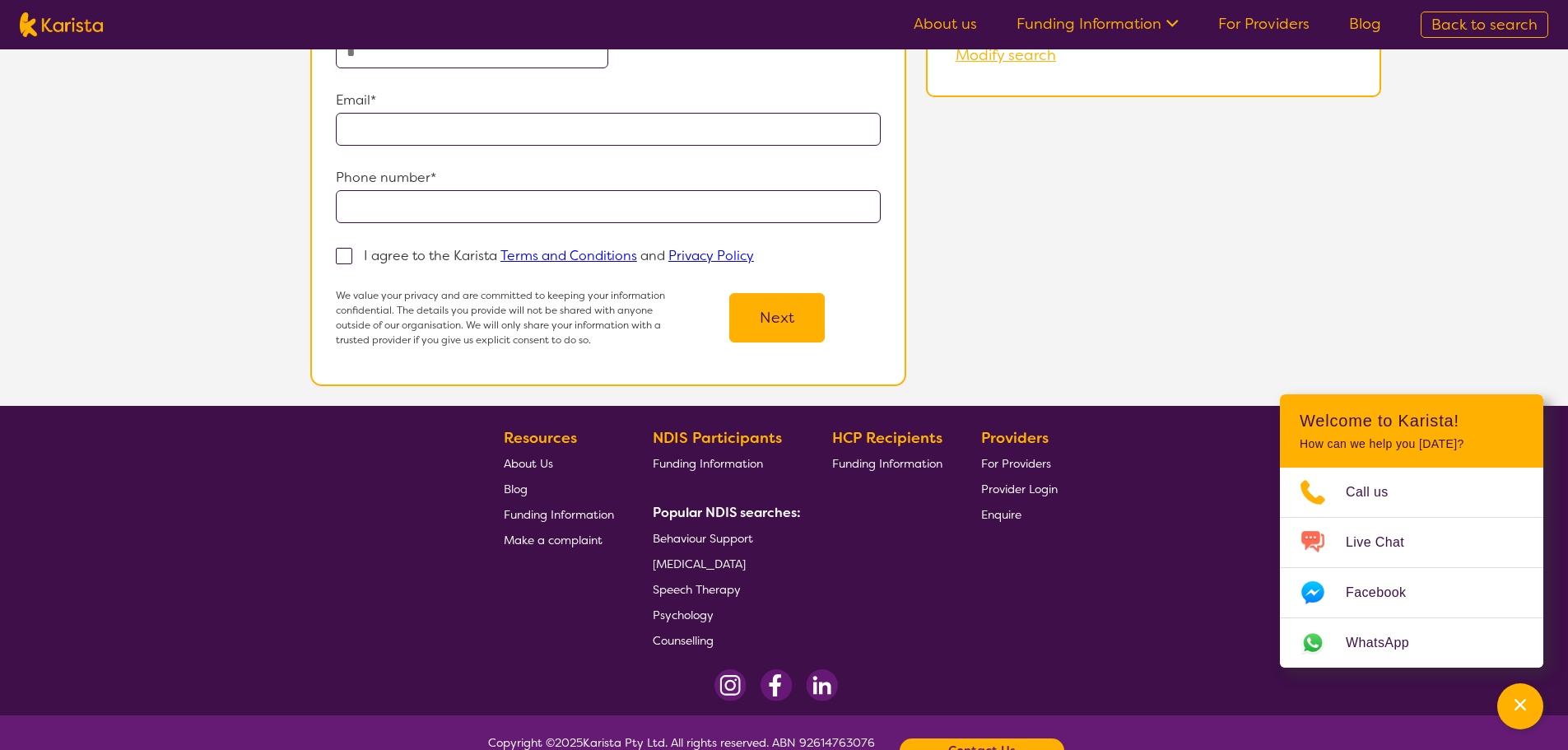
scroll to position [244, 0]
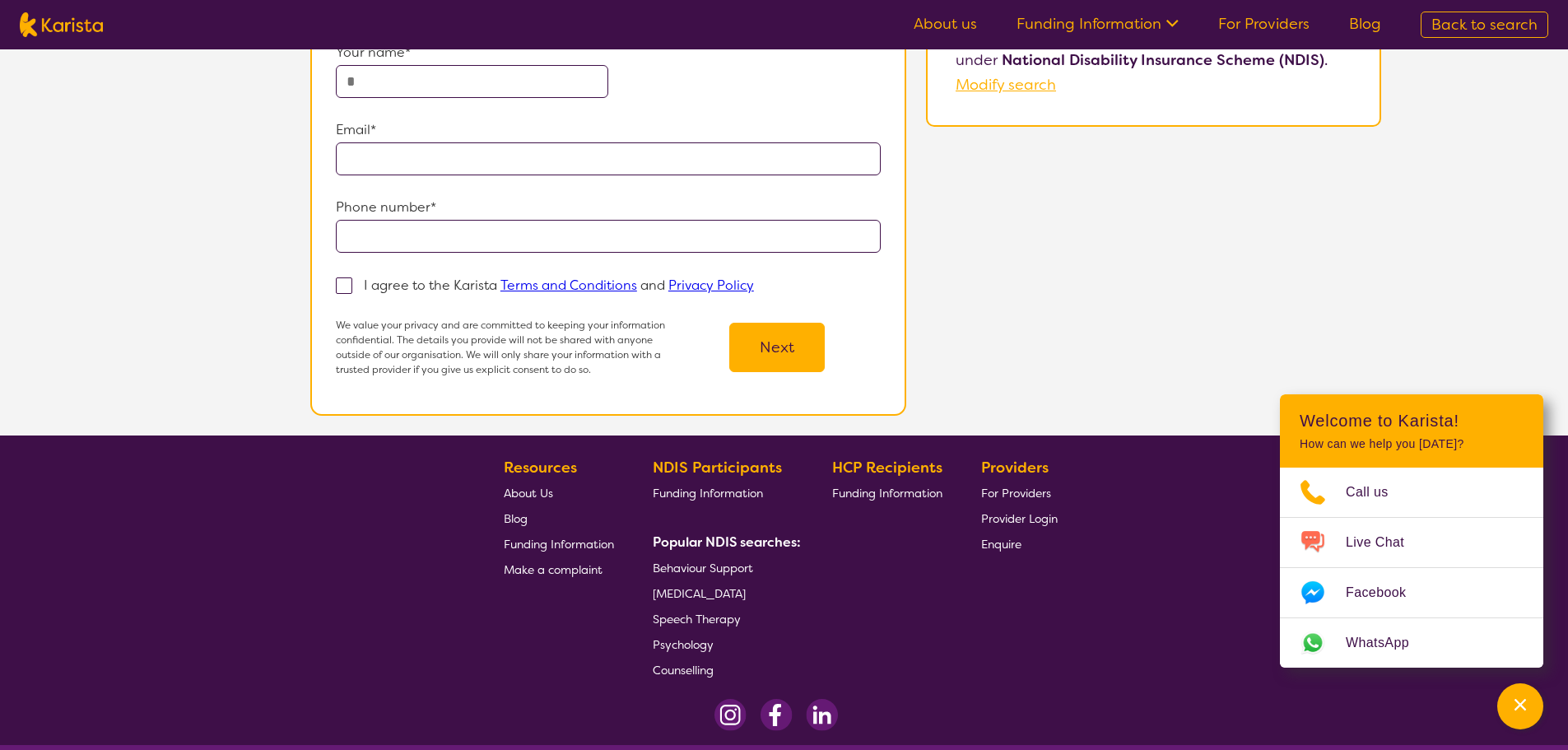
click at [1002, 545] on span "Enquire" at bounding box center [1002, 544] width 41 height 15
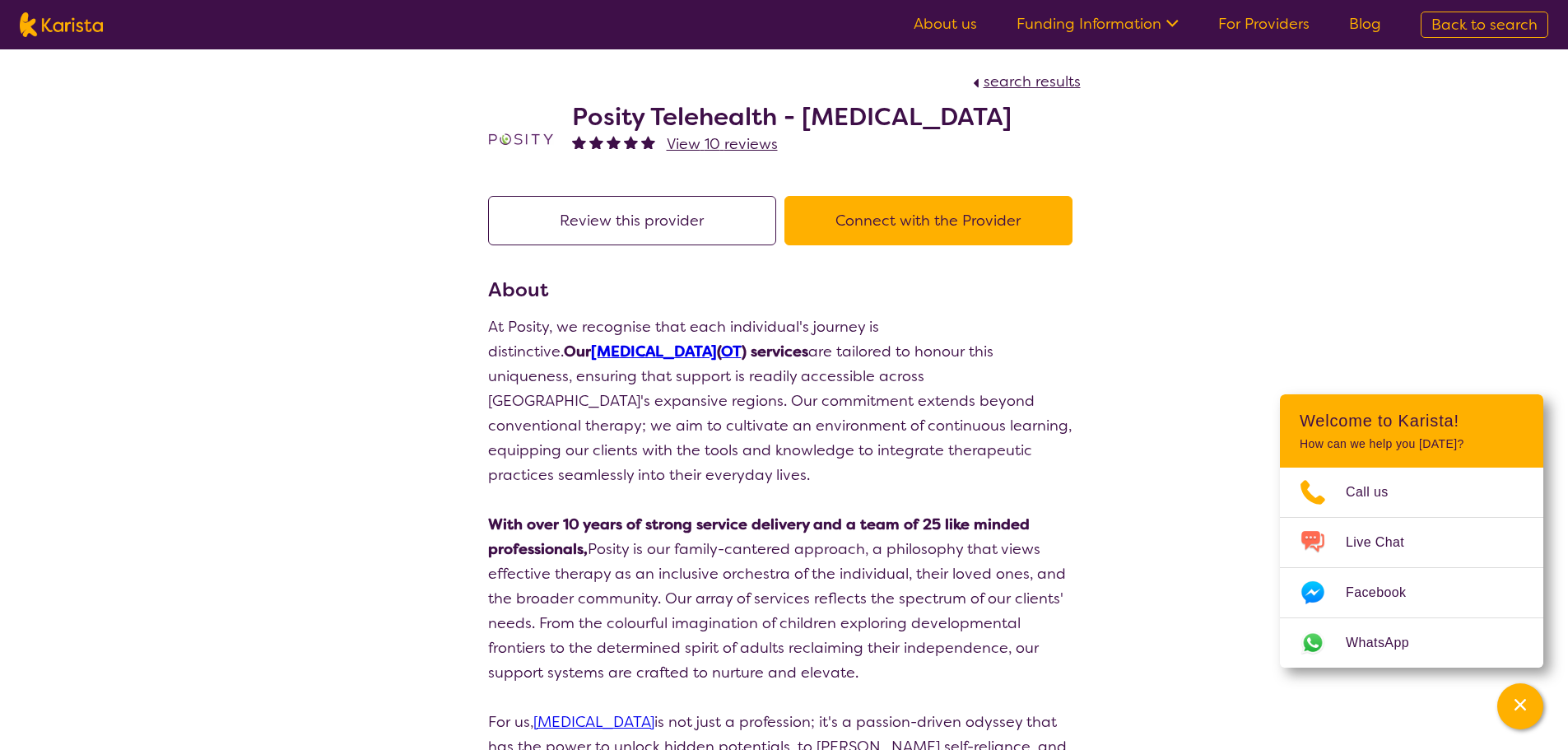
select select "by_score"
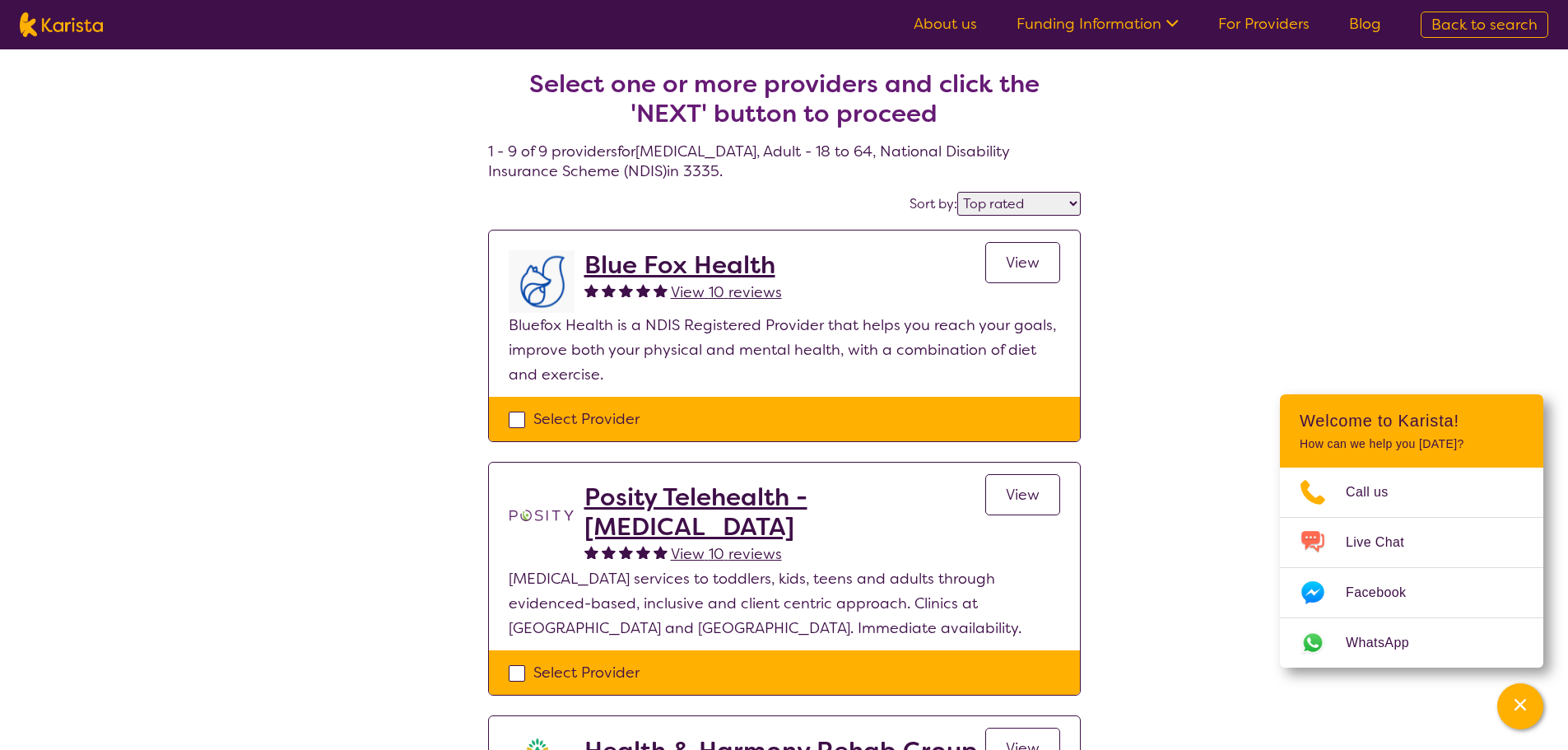
scroll to position [82, 0]
select select "[MEDICAL_DATA]"
select select "AD"
select select "NDIS"
select select "[MEDICAL_DATA]"
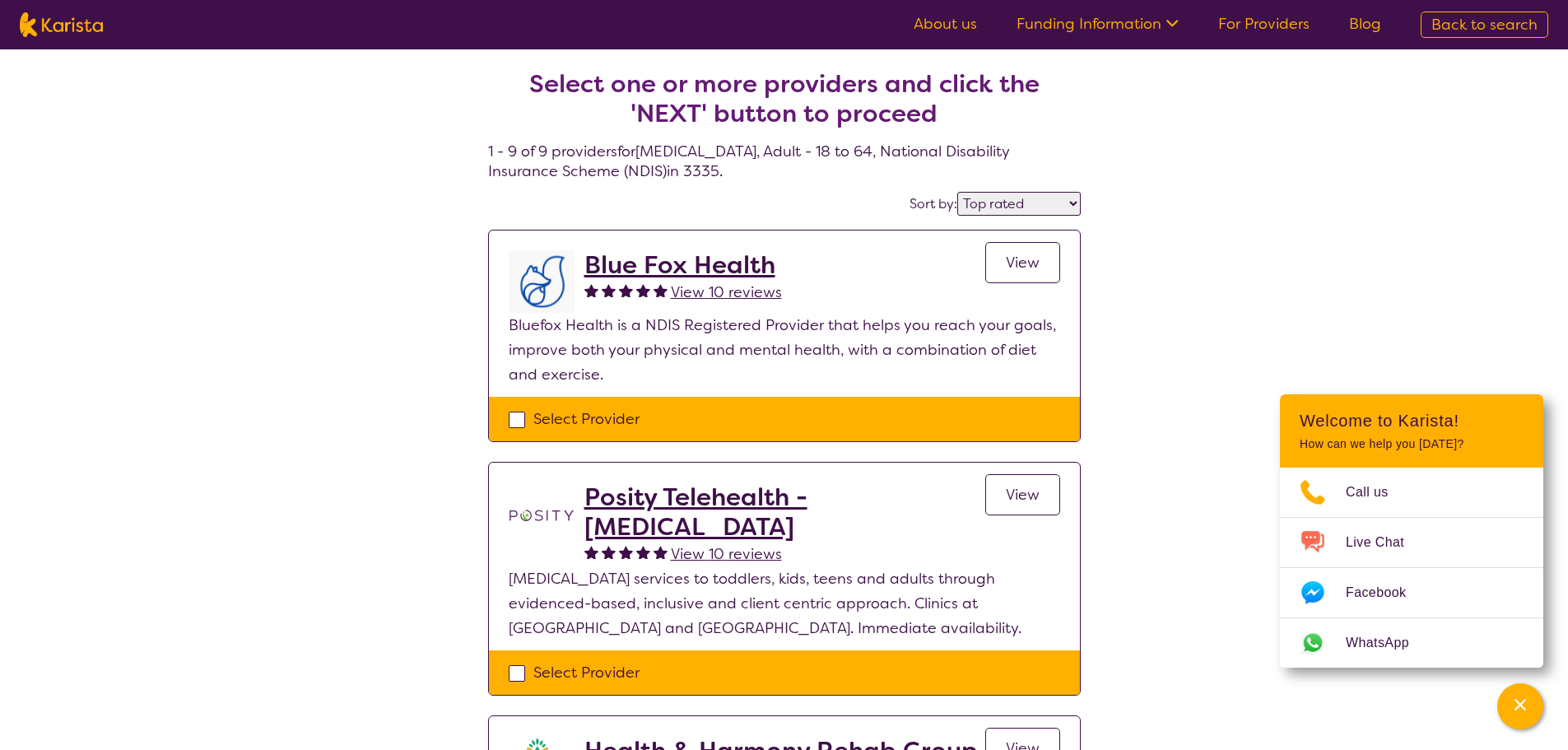
select select "AD"
select select "NDIS"
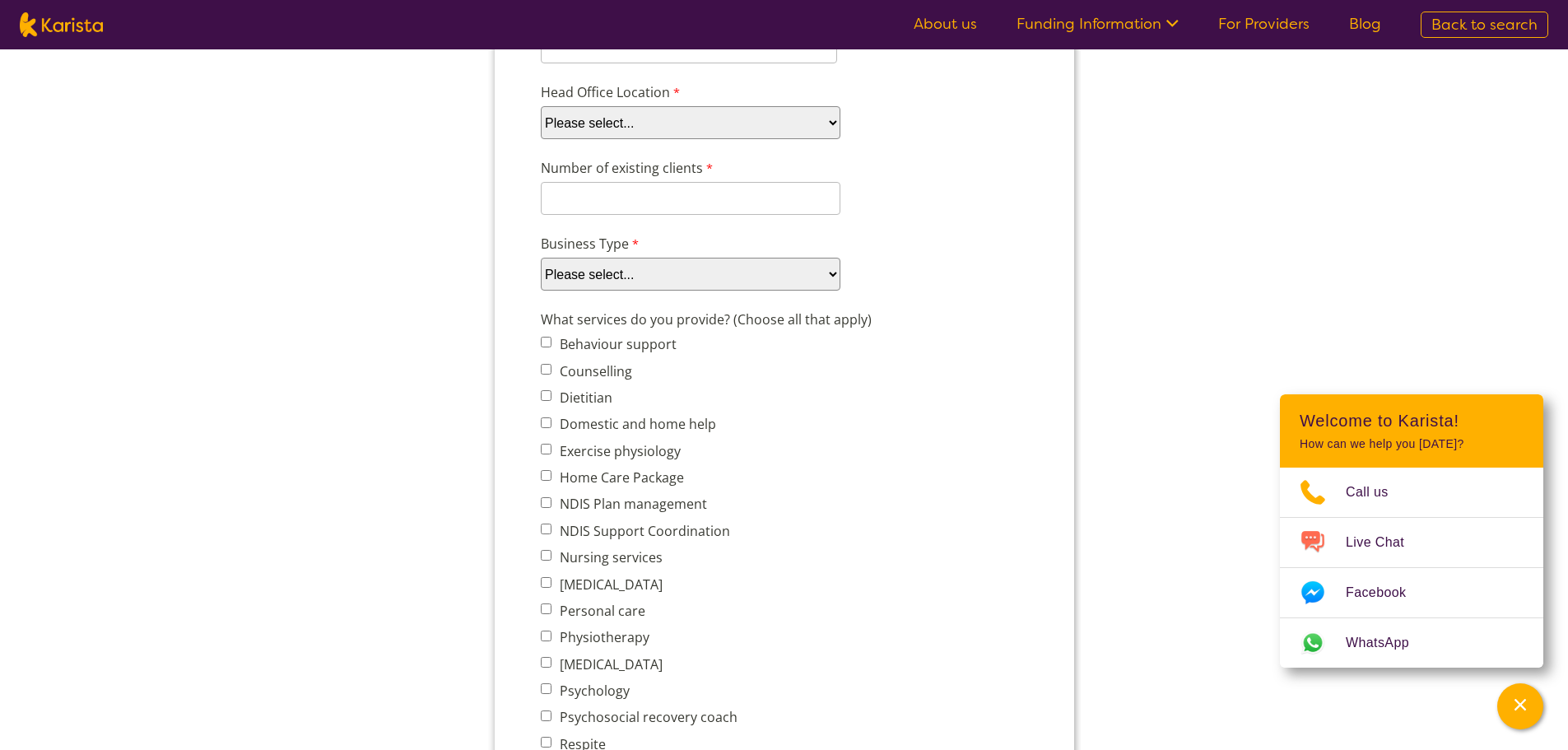
scroll to position [494, 0]
